Goal: Find specific page/section: Find specific page/section

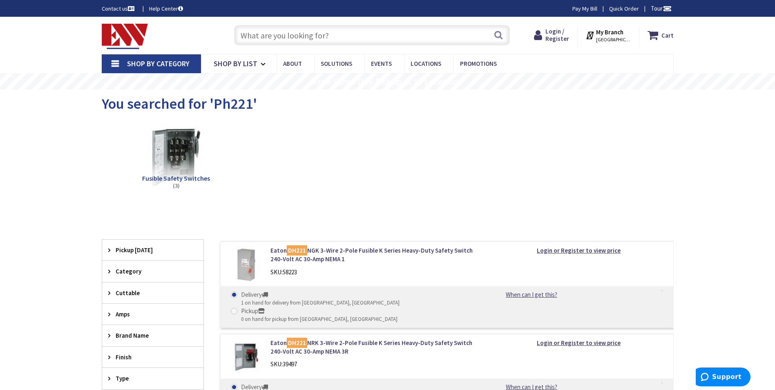
click at [299, 33] on input "text" at bounding box center [372, 35] width 276 height 20
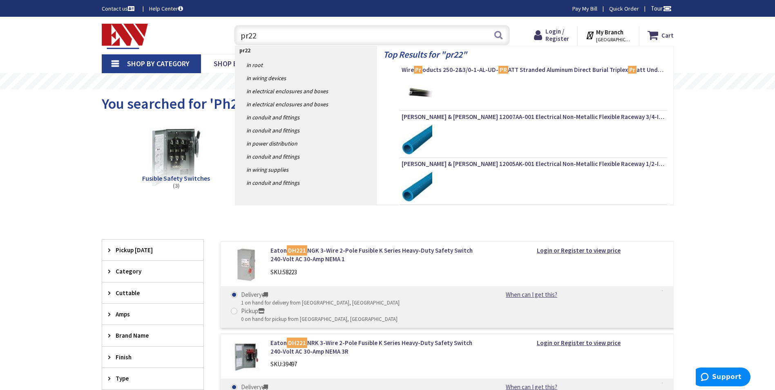
type input "pr221"
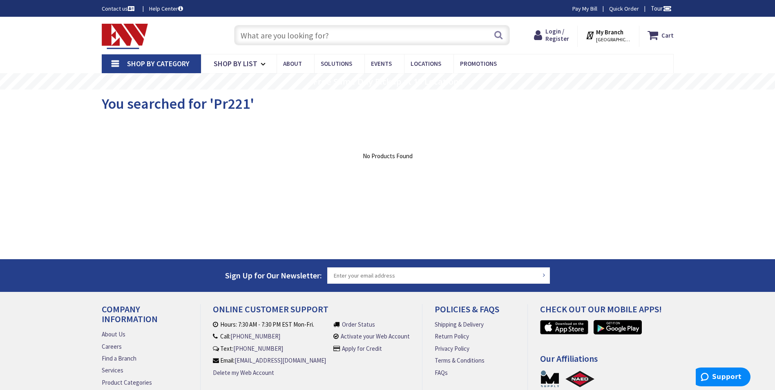
click at [322, 38] on input "text" at bounding box center [372, 35] width 276 height 20
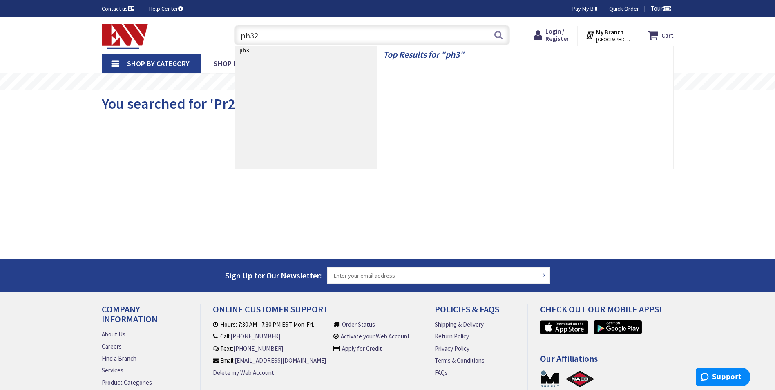
type input "ph321"
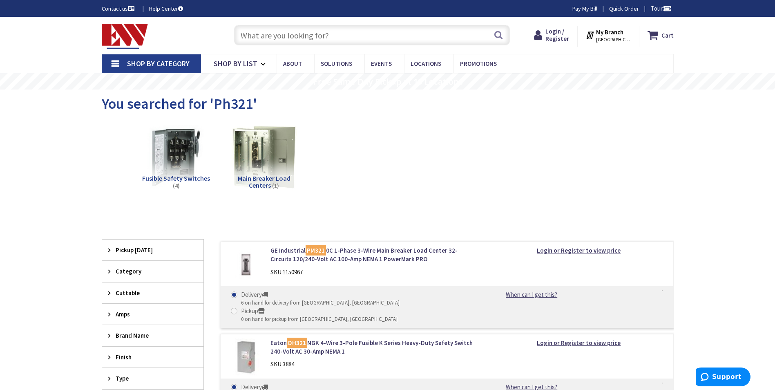
click at [295, 37] on input "text" at bounding box center [372, 35] width 276 height 20
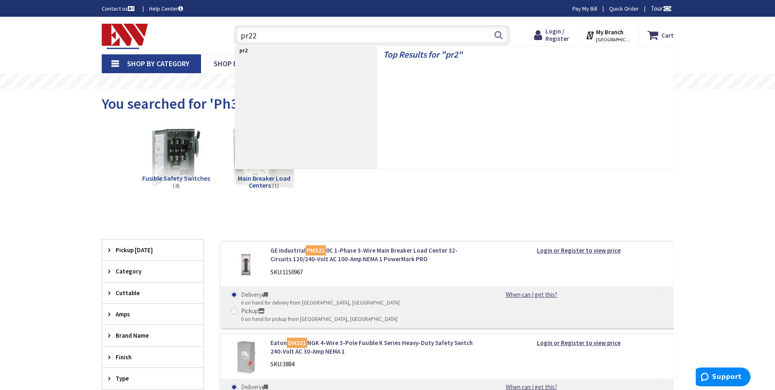
type input "pr221"
